Goal: Book appointment/travel/reservation

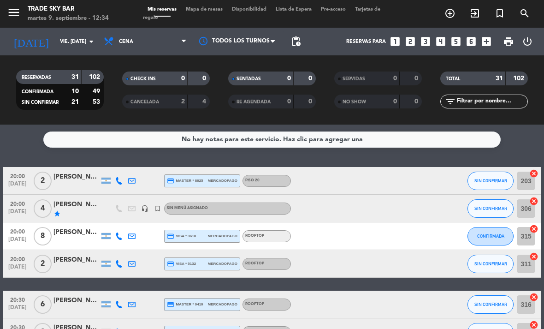
click at [14, 12] on icon "menu" at bounding box center [14, 13] width 14 height 14
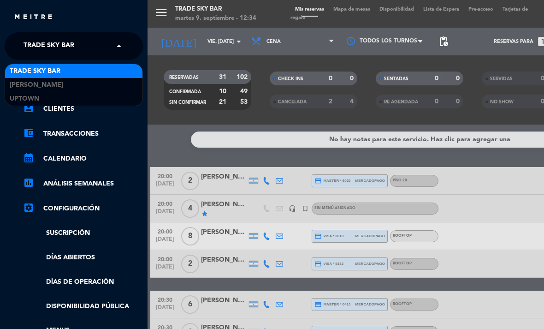
click at [66, 39] on span "Trade Sky Bar" at bounding box center [49, 45] width 51 height 19
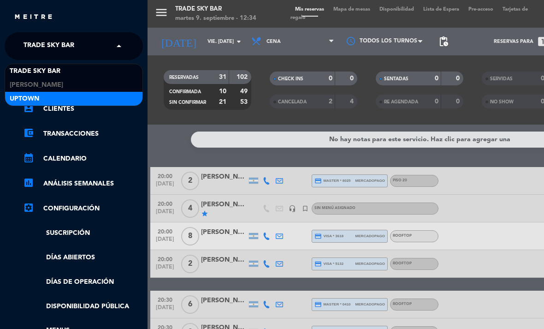
click at [56, 96] on div "Uptown" at bounding box center [73, 99] width 137 height 14
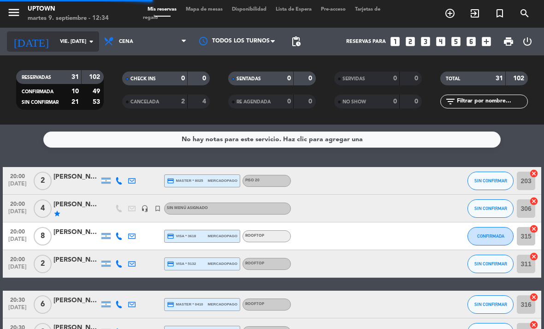
click at [55, 38] on input "vie. [DATE]" at bounding box center [89, 41] width 68 height 15
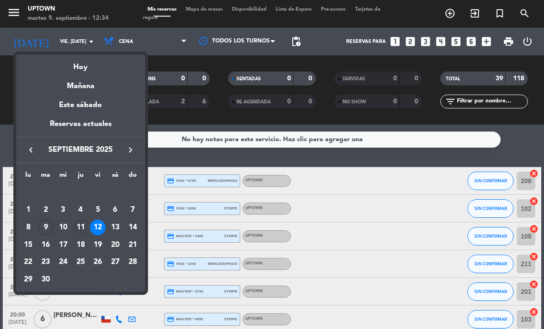
click at [79, 225] on div "11" at bounding box center [81, 228] width 16 height 16
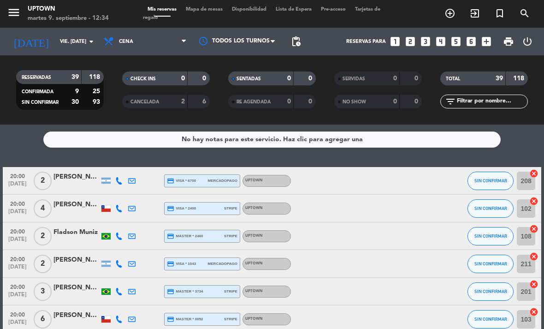
type input "[DEMOGRAPHIC_DATA] [DATE]"
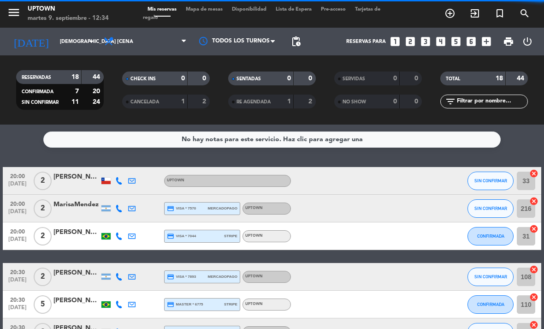
click at [215, 13] on div "Mis reservas Mapa de mesas Disponibilidad Lista de Espera Pre-acceso Tarjetas d…" at bounding box center [272, 14] width 258 height 17
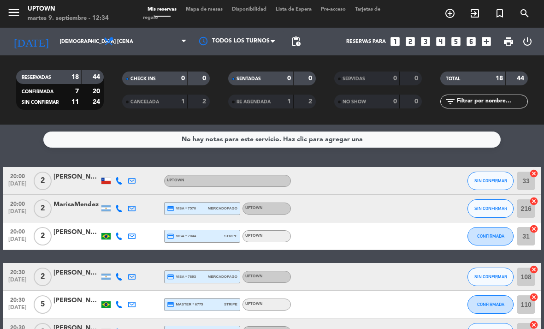
click at [218, 12] on span "Mapa de mesas" at bounding box center [204, 9] width 46 height 5
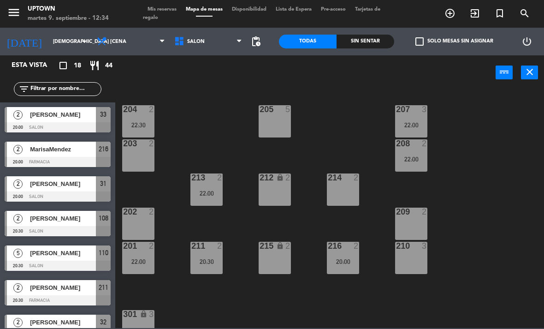
click at [499, 12] on icon "turned_in_not" at bounding box center [500, 13] width 11 height 11
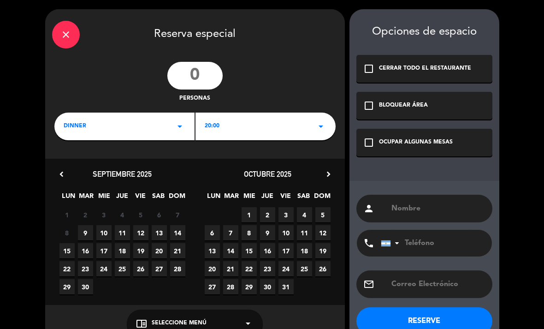
click at [188, 72] on input "number" at bounding box center [194, 76] width 55 height 28
type input "15"
click at [267, 114] on div "20:00 arrow_drop_down" at bounding box center [266, 127] width 140 height 28
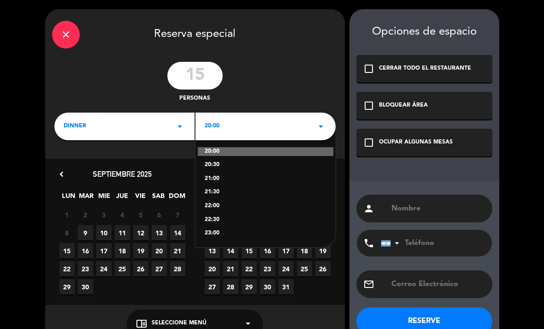
click at [229, 203] on div "22:00" at bounding box center [266, 206] width 122 height 9
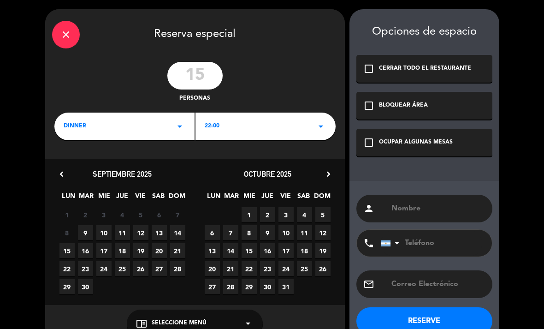
click at [125, 233] on span "11" at bounding box center [122, 232] width 15 height 15
click at [423, 140] on div "OCUPAR ALGUNAS MESAS" at bounding box center [416, 142] width 74 height 9
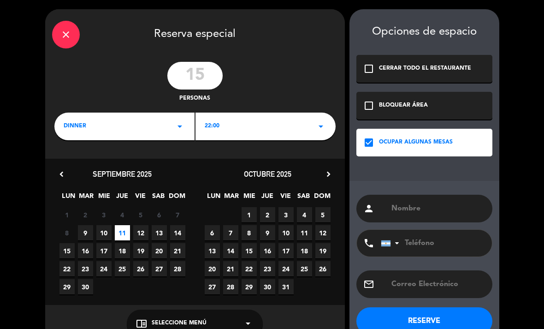
click at [412, 208] on input "text" at bounding box center [438, 208] width 95 height 13
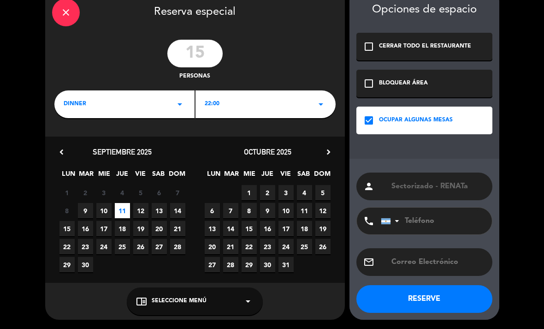
scroll to position [22, 0]
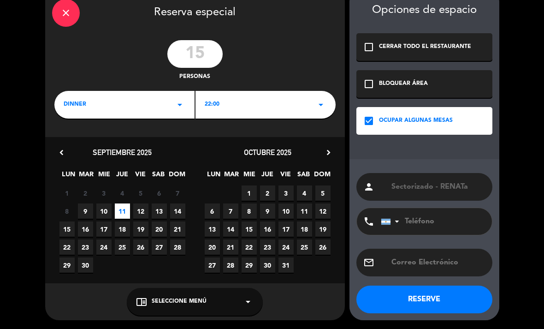
type input "Sectorizado - RENATa"
click at [457, 307] on button "RESERVE" at bounding box center [425, 300] width 136 height 28
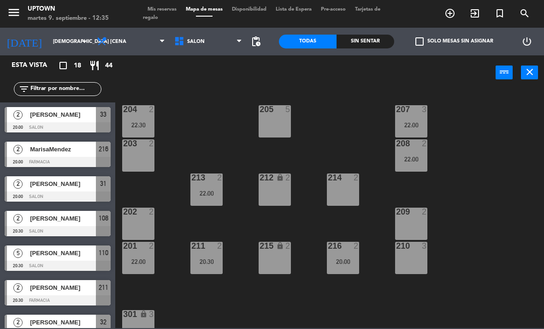
click at [150, 8] on span "Mis reservas" at bounding box center [162, 9] width 38 height 5
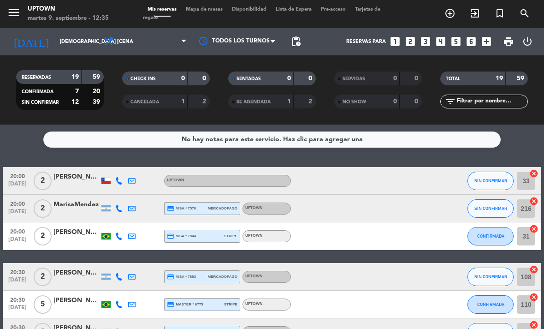
click at [207, 7] on span "Mapa de mesas" at bounding box center [204, 9] width 46 height 5
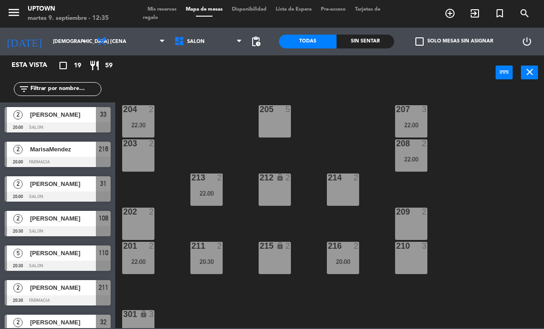
click at [135, 125] on div "22:30" at bounding box center [138, 125] width 32 height 6
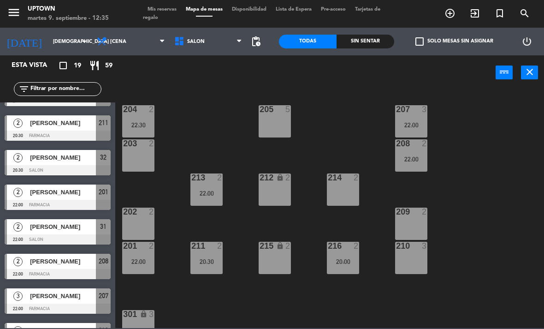
click at [151, 123] on div "22:30" at bounding box center [138, 125] width 32 height 6
click at [139, 260] on div "22:00" at bounding box center [138, 261] width 32 height 6
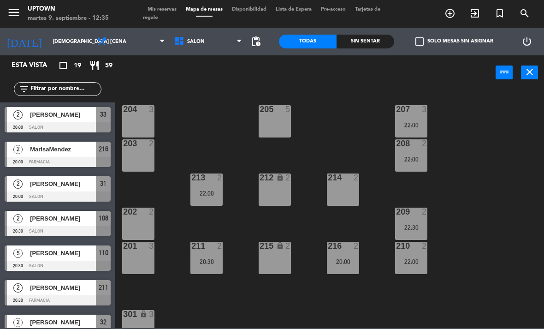
scroll to position [0, 0]
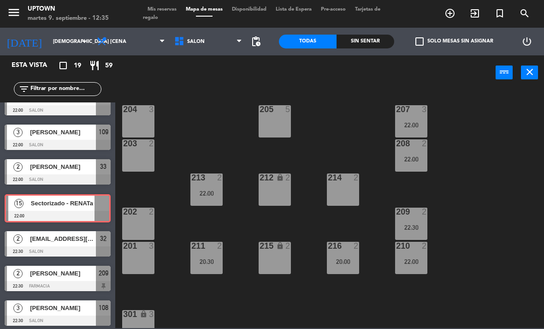
click at [72, 204] on div "15 Sectorizado - RENATa 22:00 15 Sectorizado - RENATa 22:00" at bounding box center [57, 207] width 115 height 37
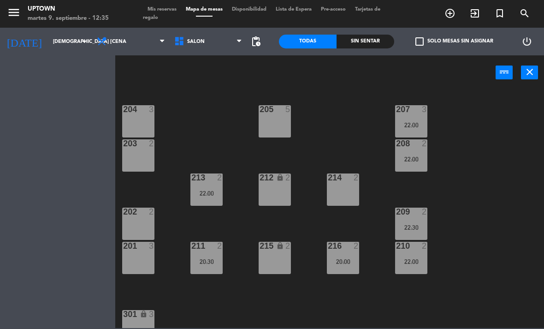
scroll to position [432, 0]
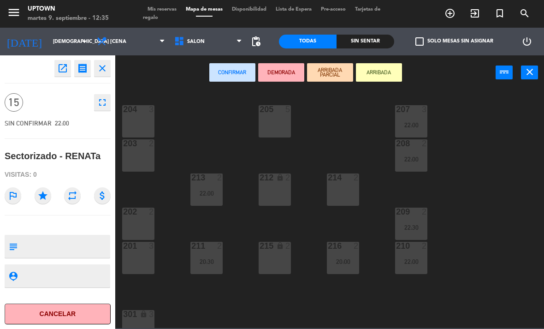
click at [146, 127] on div "204 3" at bounding box center [138, 121] width 32 height 32
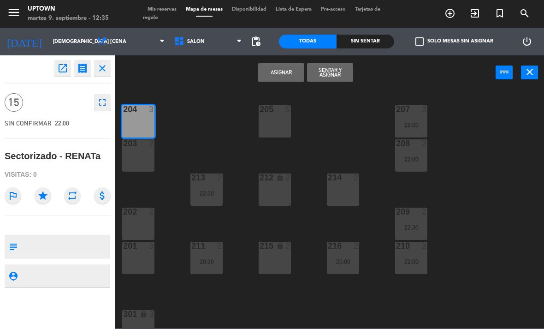
click at [145, 161] on div "203 2" at bounding box center [138, 155] width 32 height 32
click at [141, 230] on div "202 2" at bounding box center [138, 224] width 32 height 32
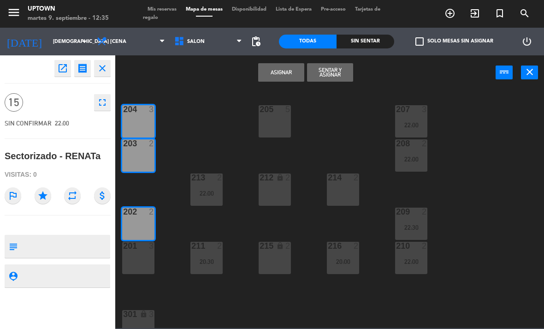
click at [142, 264] on div "201 3" at bounding box center [138, 258] width 32 height 32
click at [279, 120] on div "205 5" at bounding box center [275, 121] width 32 height 32
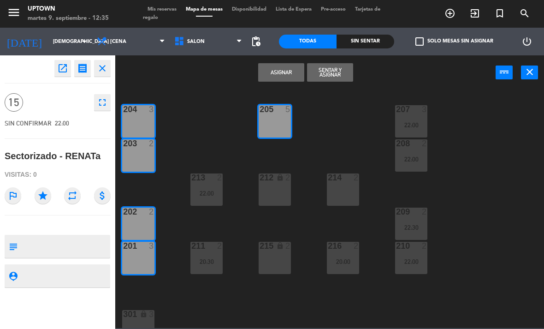
click at [45, 199] on icon "star" at bounding box center [43, 195] width 17 height 17
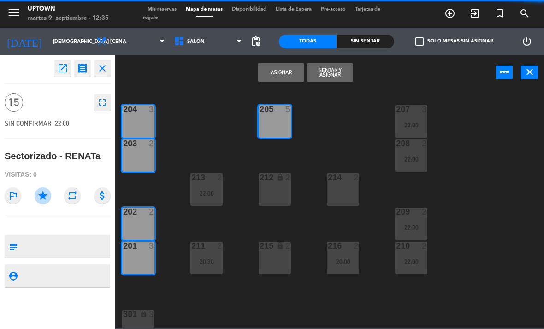
click at [277, 78] on button "Asignar" at bounding box center [281, 72] width 46 height 18
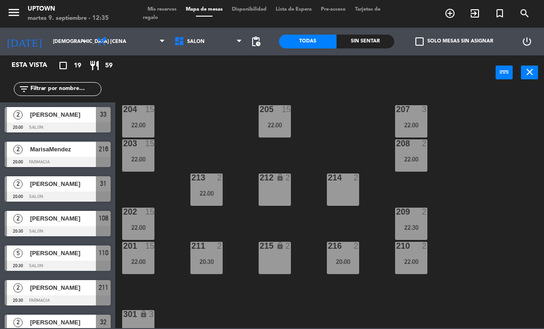
scroll to position [96, 0]
